Goal: Check status: Check status

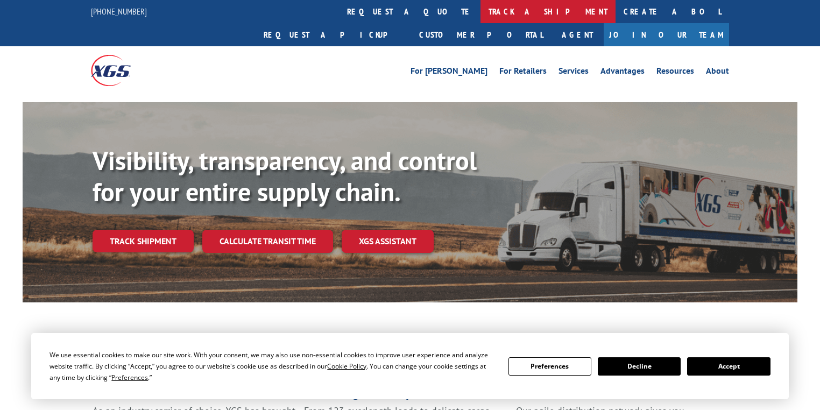
click at [480, 13] on link "track a shipment" at bounding box center [547, 11] width 135 height 23
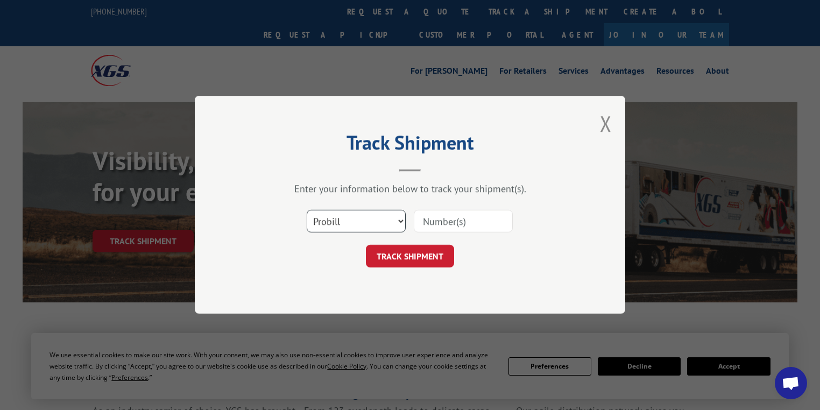
click at [330, 224] on select "Select category... Probill BOL PO" at bounding box center [356, 221] width 99 height 23
select select "po"
click at [307, 210] on select "Select category... Probill BOL PO" at bounding box center [356, 221] width 99 height 23
click at [430, 224] on input at bounding box center [463, 221] width 99 height 23
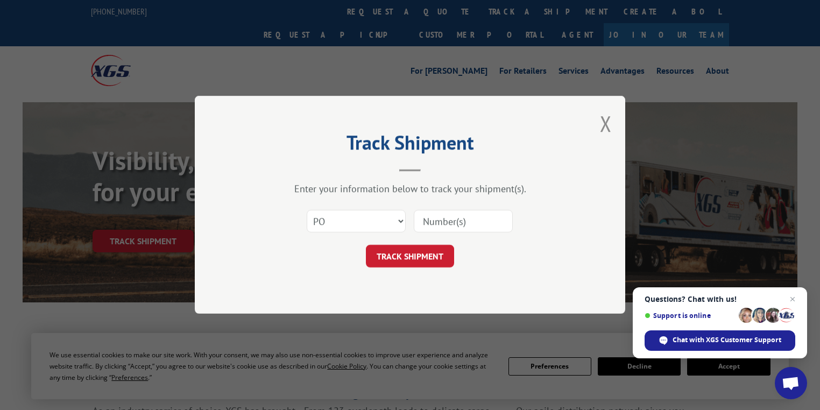
paste input "83514677"
type input "83514677"
click at [435, 263] on button "TRACK SHIPMENT" at bounding box center [410, 256] width 88 height 23
